Goal: Task Accomplishment & Management: Use online tool/utility

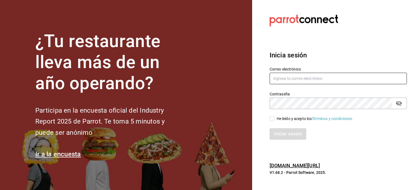
type input "[EMAIL_ADDRESS][DOMAIN_NAME]"
click at [271, 121] on input "He leído y acepto los Términos y condiciones." at bounding box center [272, 118] width 5 height 5
checkbox input "true"
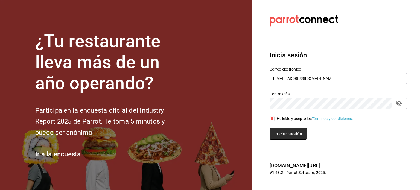
click at [277, 133] on button "Iniciar sesión" at bounding box center [288, 133] width 37 height 11
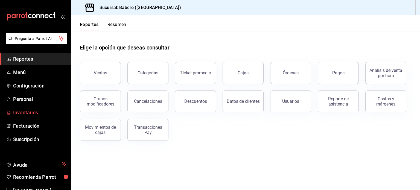
click at [30, 116] on span "Inventarios" at bounding box center [39, 112] width 53 height 7
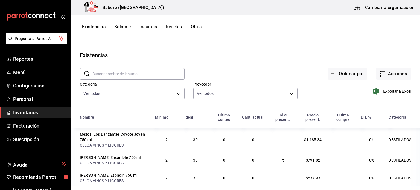
click at [148, 26] on button "Insumos" at bounding box center [149, 28] width 18 height 9
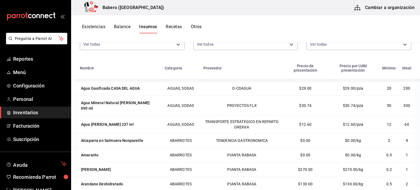
scroll to position [59, 0]
click at [204, 137] on td "TENDENCIA GASTRONOMICA" at bounding box center [242, 140] width 84 height 15
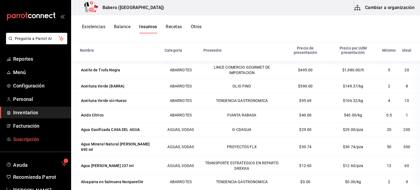
scroll to position [16, 0]
